Goal: Transaction & Acquisition: Purchase product/service

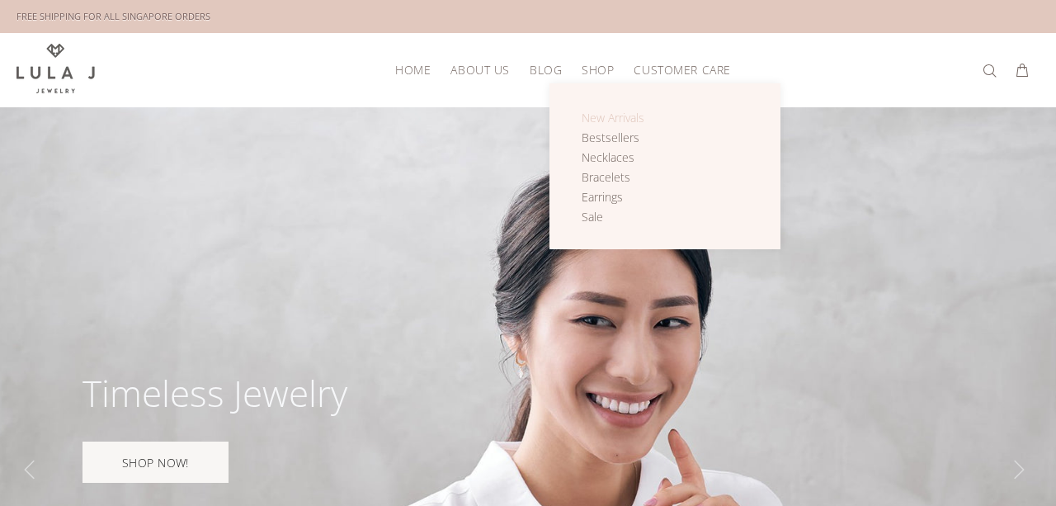
click at [615, 116] on span "New Arrivals" at bounding box center [613, 118] width 63 height 16
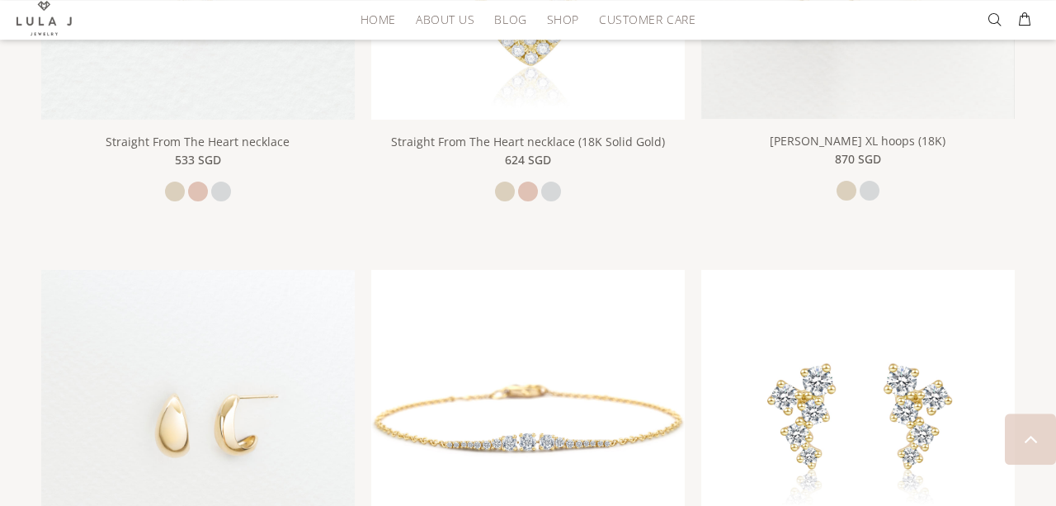
scroll to position [893, 0]
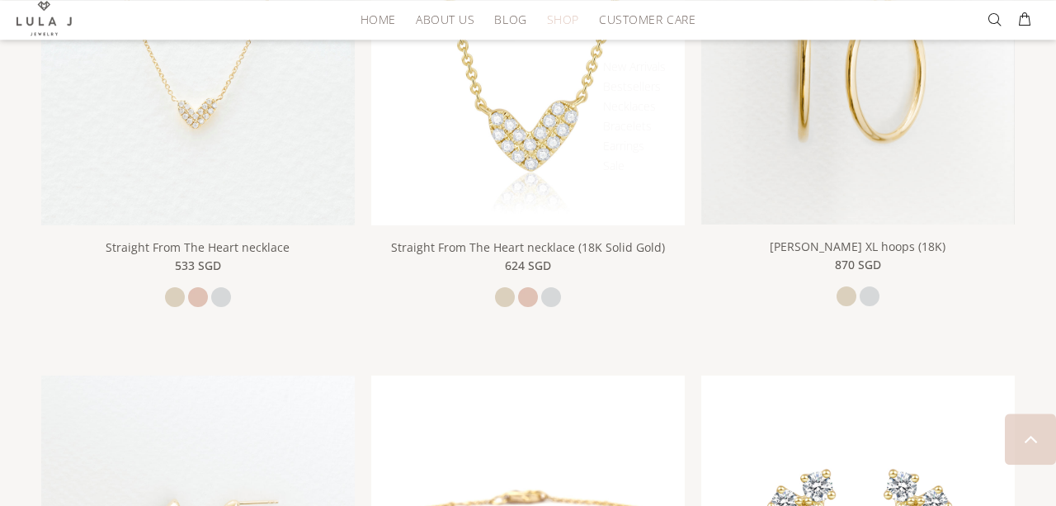
click at [555, 26] on span "SHOP" at bounding box center [563, 19] width 32 height 12
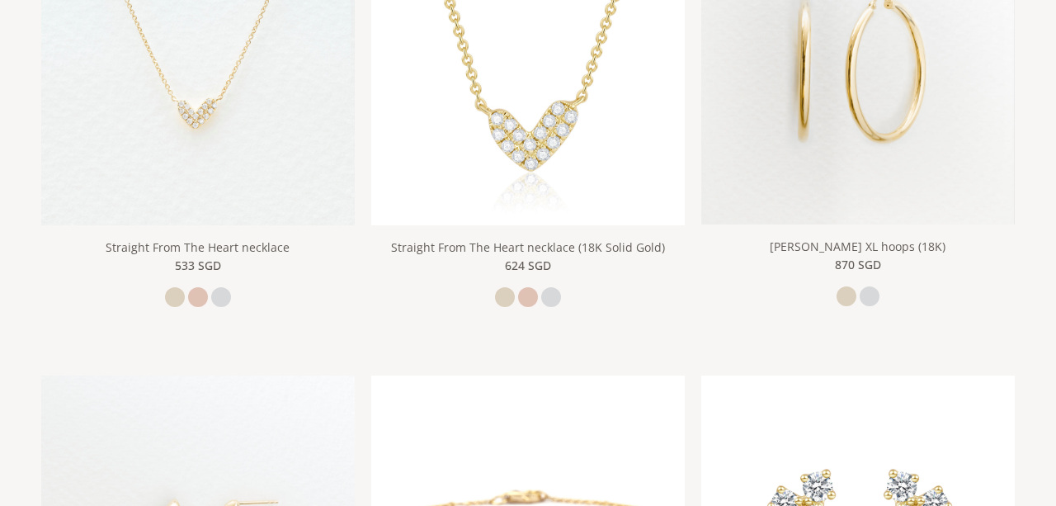
scroll to position [0, 0]
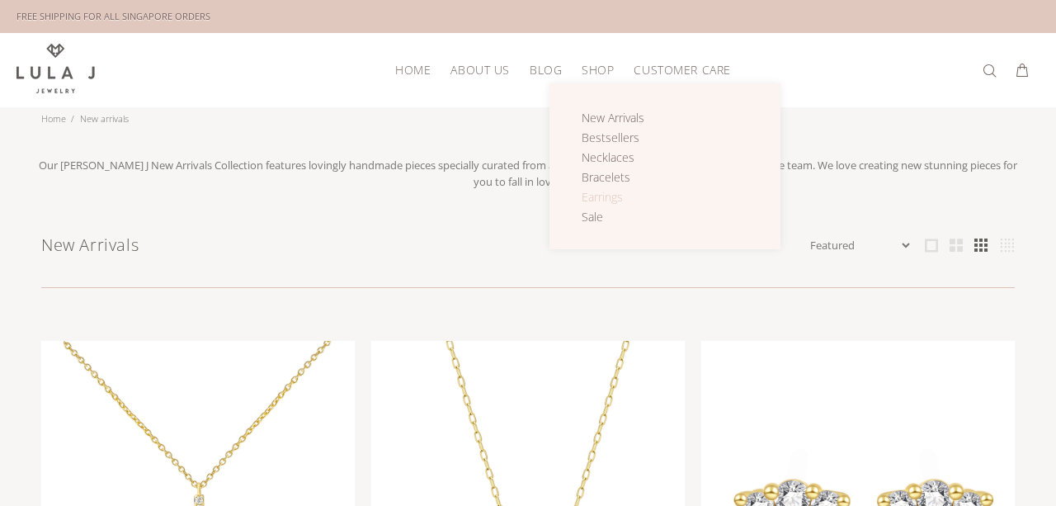
click at [607, 195] on span "Earrings" at bounding box center [602, 197] width 41 height 16
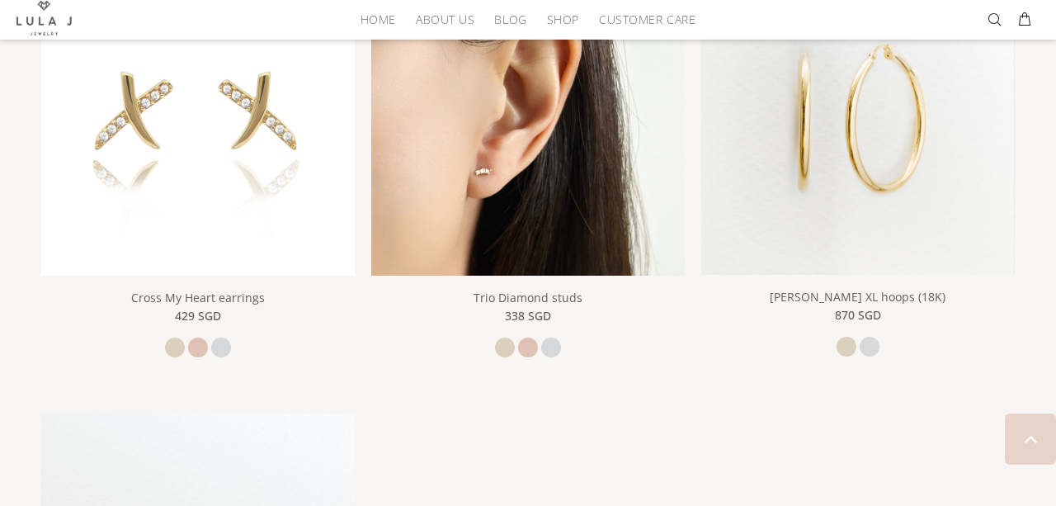
scroll to position [2472, 0]
